Goal: Transaction & Acquisition: Book appointment/travel/reservation

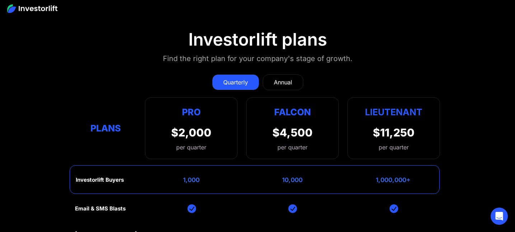
scroll to position [2771, 0]
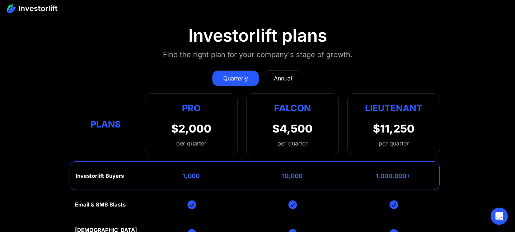
click at [285, 77] on div "Annual" at bounding box center [283, 78] width 18 height 9
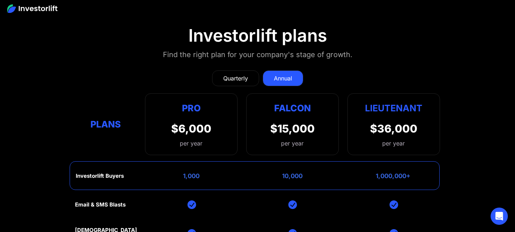
click at [231, 78] on div "Quarterly" at bounding box center [235, 78] width 25 height 9
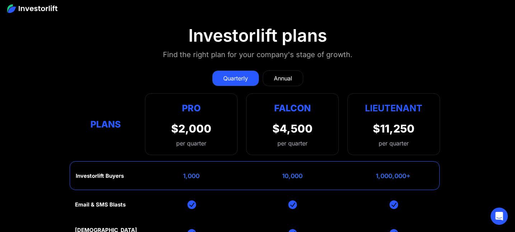
click at [283, 83] on link "Annual" at bounding box center [283, 78] width 41 height 16
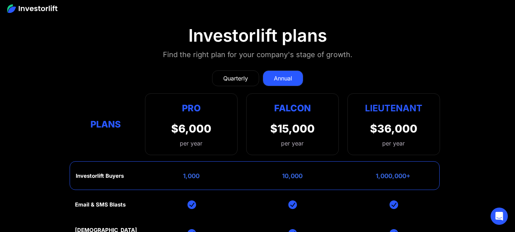
click at [226, 75] on div "Quarterly" at bounding box center [235, 78] width 25 height 9
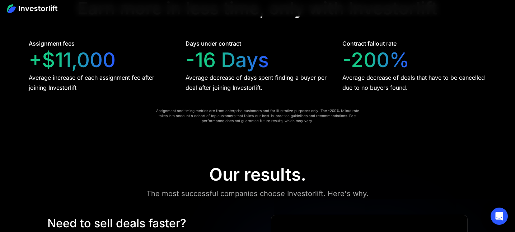
scroll to position [1441, 0]
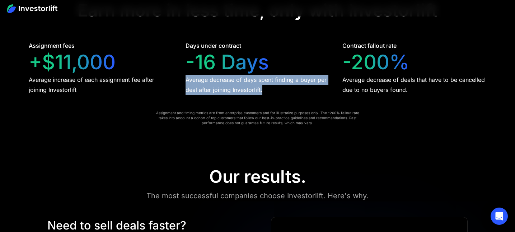
drag, startPoint x: 268, startPoint y: 92, endPoint x: 182, endPoint y: 80, distance: 86.9
click at [182, 80] on div "Assignment fees +$11,000 Average increase of each assignment fee after joining …" at bounding box center [258, 68] width 458 height 54
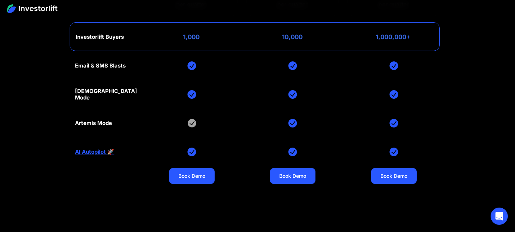
scroll to position [2910, 0]
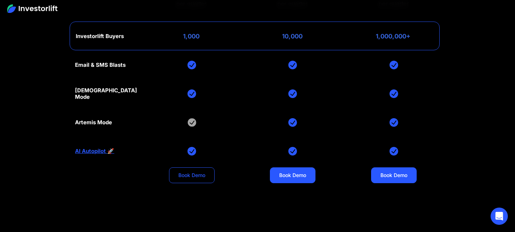
click at [196, 179] on link "Book Demo" at bounding box center [192, 175] width 46 height 16
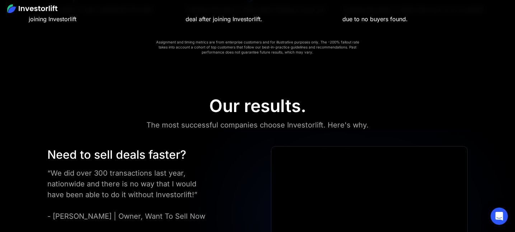
scroll to position [1510, 0]
